Goal: Complete application form

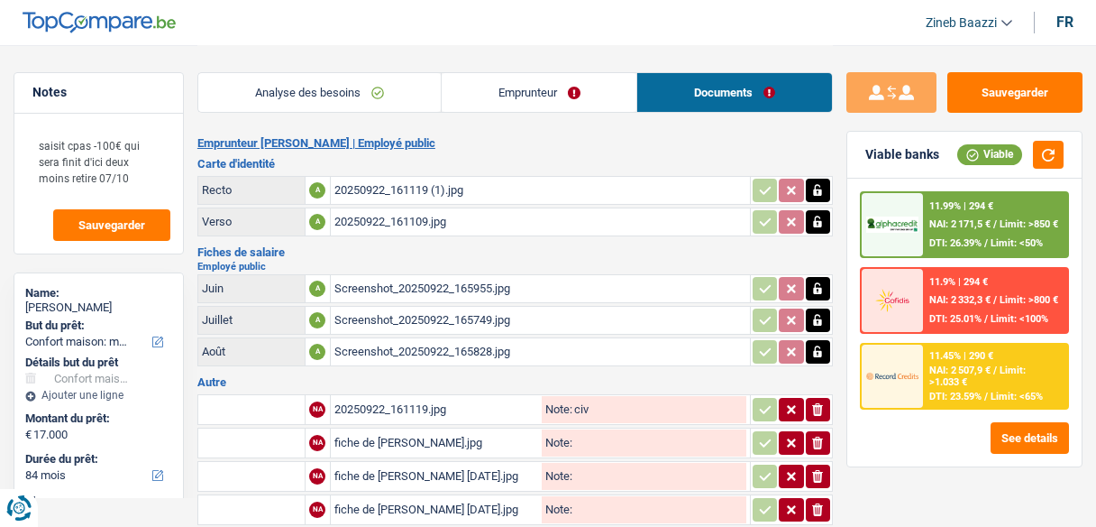
select select "household"
select select "84"
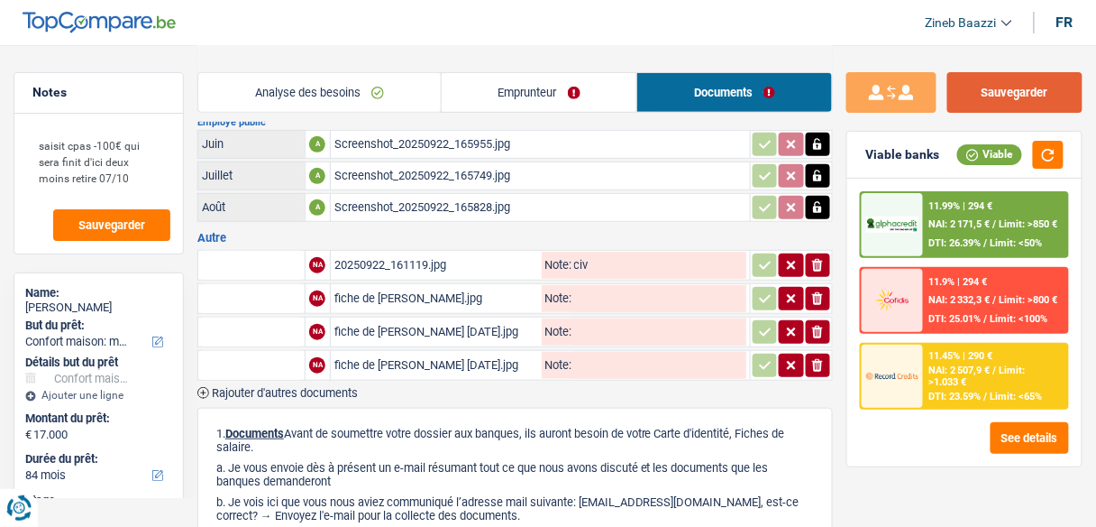
click at [1029, 111] on button "Sauvegarder" at bounding box center [1015, 92] width 135 height 41
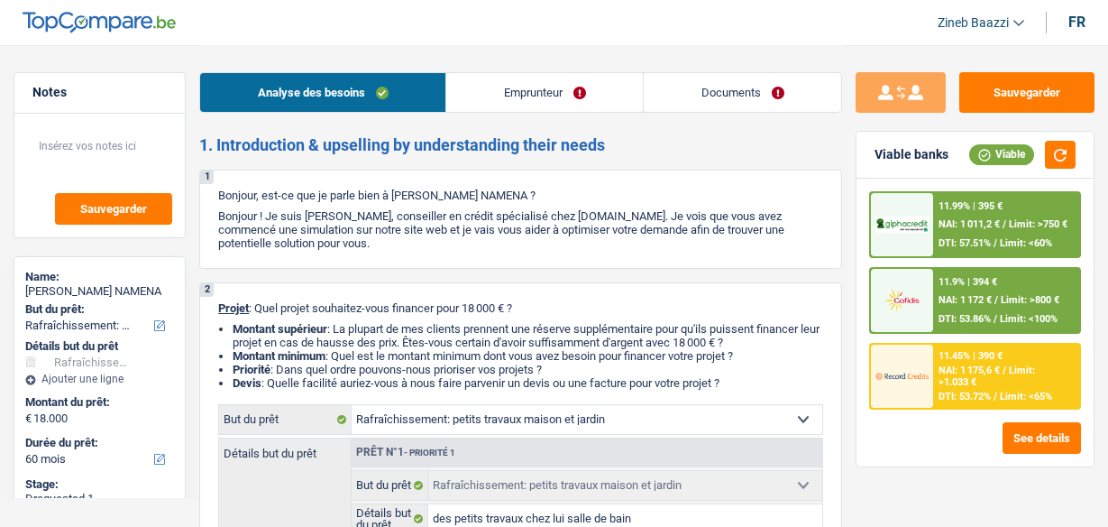
select select "houseOrGarden"
select select "60"
select select "houseOrGarden"
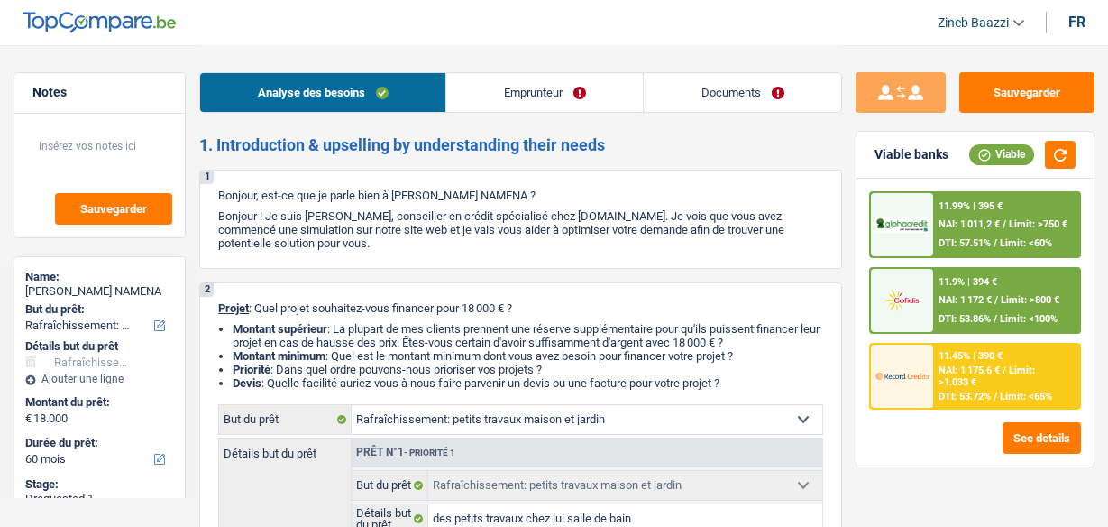
select select "false"
select select "60"
select select "worker"
select select "netSalary"
select select "mealVouchers"
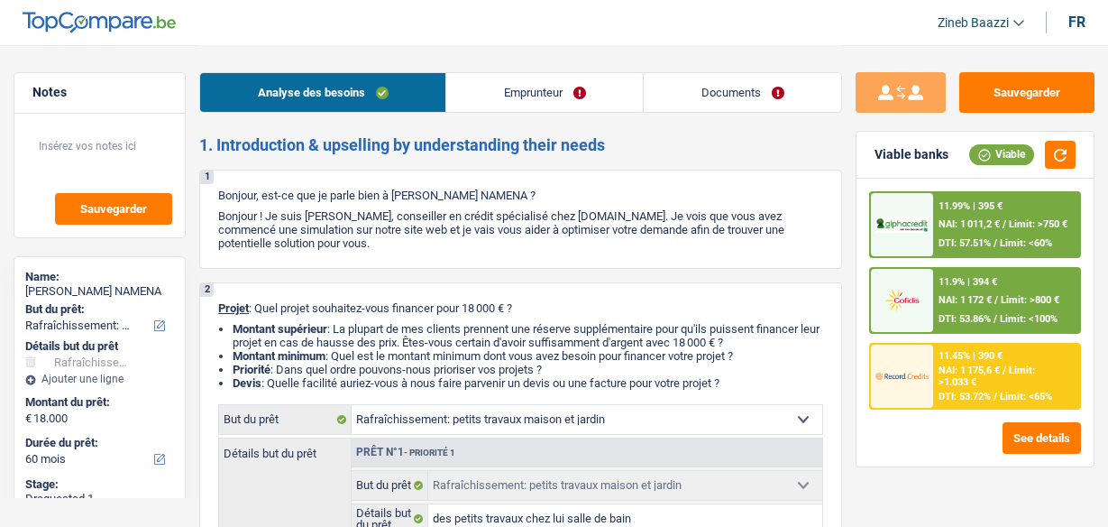
select select "ownerWithMortgage"
select select "mortgage"
select select "240"
select select "personalLoan"
select select "smallWorks"
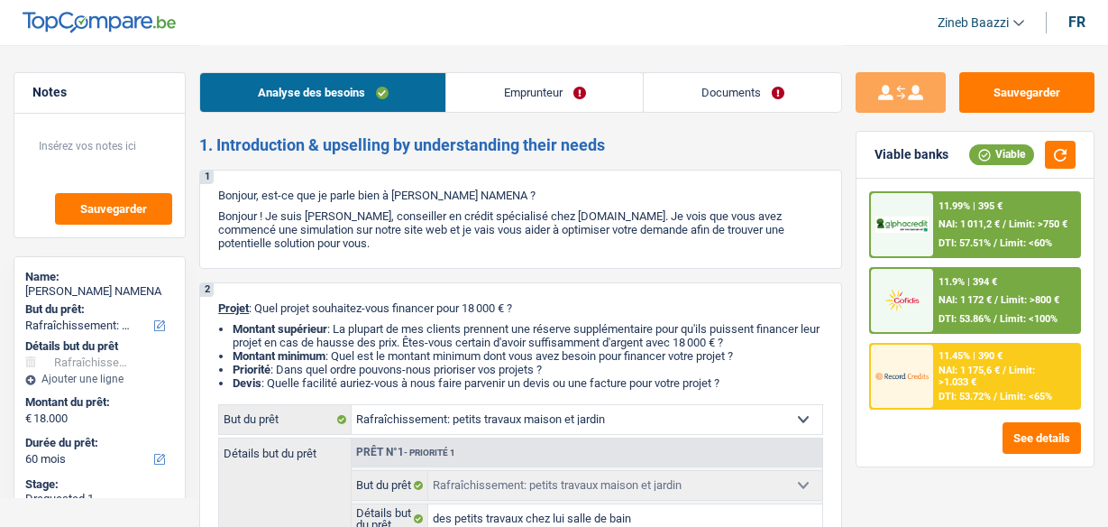
select select "48"
select select "houseOrGarden"
select select "false"
select select "60"
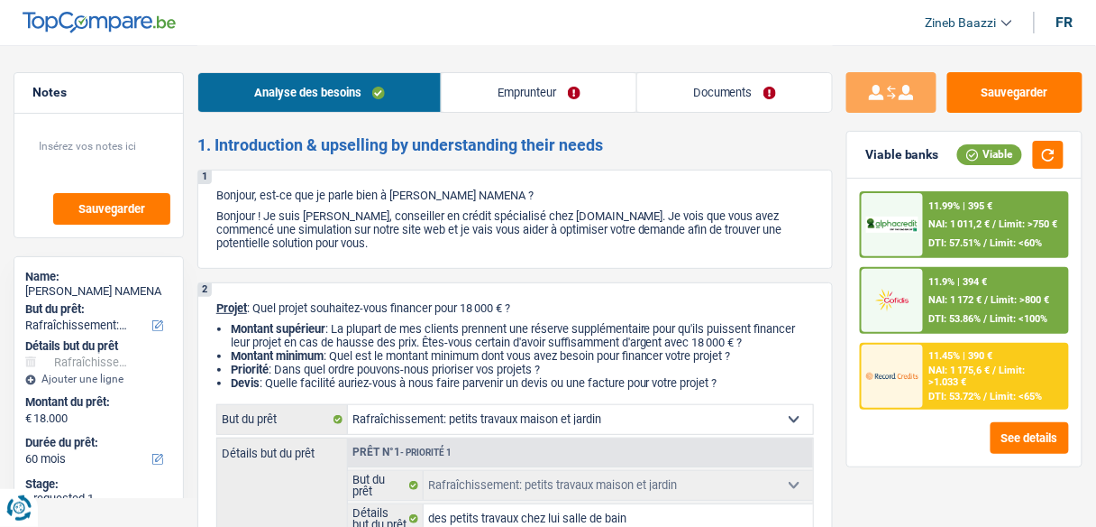
click at [700, 82] on link "Documents" at bounding box center [735, 92] width 195 height 39
